Goal: Transaction & Acquisition: Purchase product/service

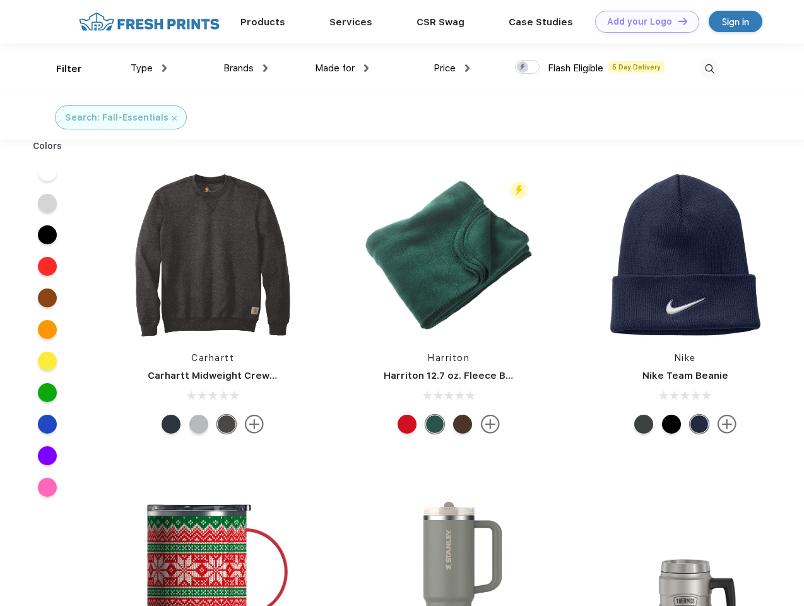
click at [643, 21] on link "Add your Logo Design Tool" at bounding box center [647, 22] width 104 height 22
click at [0, 0] on div "Design Tool" at bounding box center [0, 0] width 0 height 0
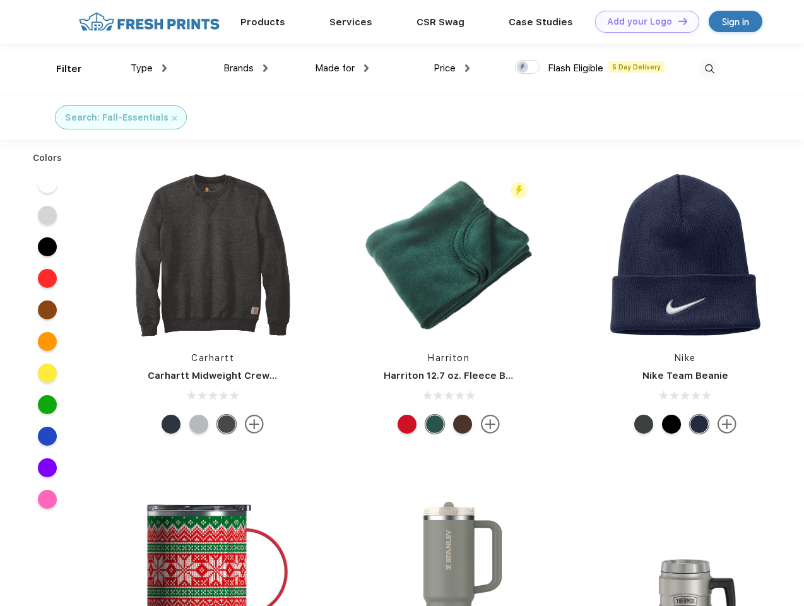
click at [677, 21] on link "Add your Logo Design Tool" at bounding box center [647, 22] width 104 height 22
click at [61, 69] on div "Filter" at bounding box center [69, 69] width 26 height 15
click at [149, 68] on span "Type" at bounding box center [142, 67] width 22 height 11
click at [246, 68] on span "Brands" at bounding box center [238, 67] width 30 height 11
click at [342, 68] on span "Made for" at bounding box center [335, 67] width 40 height 11
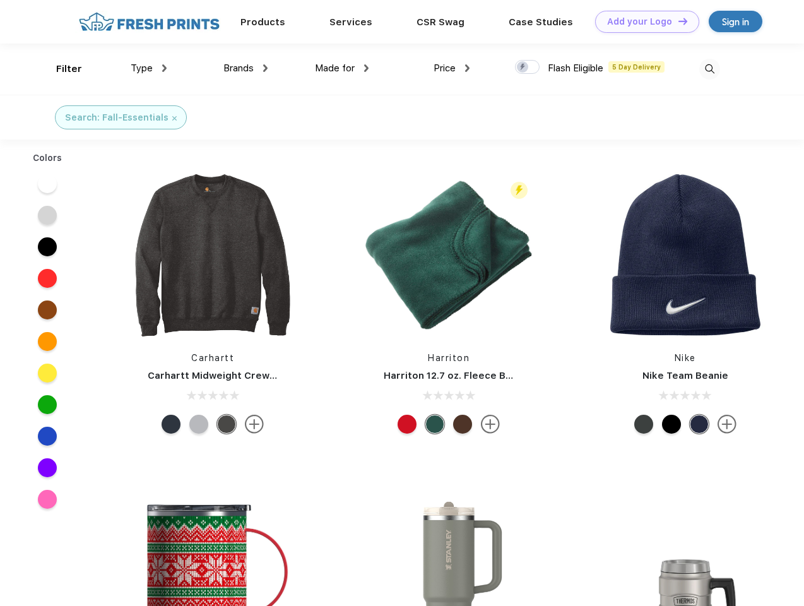
click at [452, 68] on span "Price" at bounding box center [445, 67] width 22 height 11
click at [528, 68] on div at bounding box center [527, 67] width 25 height 14
click at [523, 68] on input "checkbox" at bounding box center [519, 63] width 8 height 8
click at [709, 69] on img at bounding box center [709, 69] width 21 height 21
